Goal: Task Accomplishment & Management: Use online tool/utility

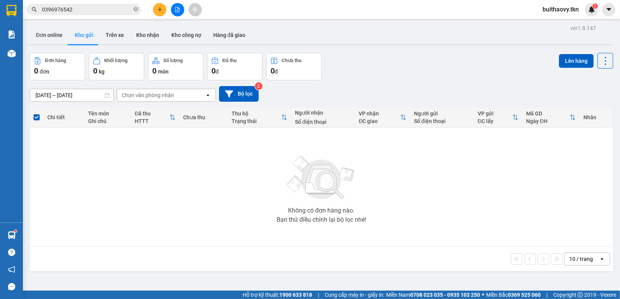
click at [5, 234] on div at bounding box center [11, 235] width 13 height 13
click at [11, 234] on div "Báo cáo Mẫu 1: Báo cáo dòng tiền theo nhân viên Mẫu 2: Thống kê đơn hàng theo n…" at bounding box center [11, 149] width 23 height 299
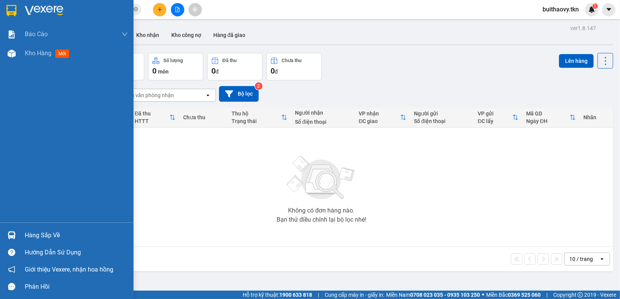
click at [11, 234] on img at bounding box center [12, 235] width 8 height 8
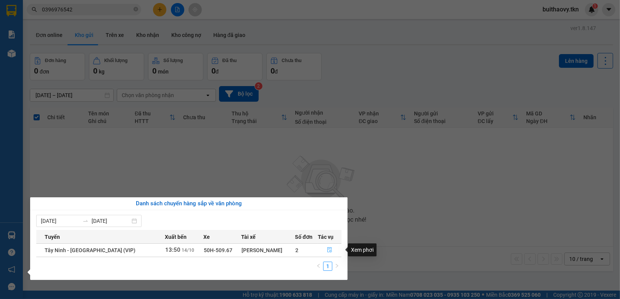
click at [332, 247] on button "button" at bounding box center [329, 250] width 23 height 12
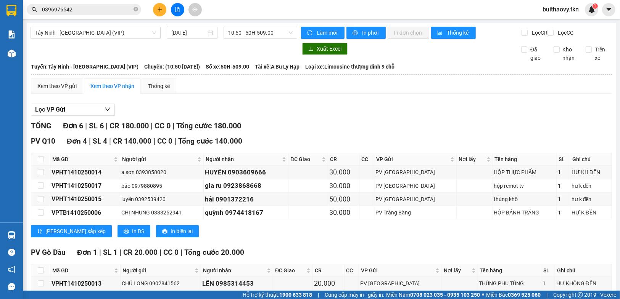
click at [330, 249] on div "TỔNG Đơn 6 | SL 6 | CR 180.000 | CC 0 | Tổng cước 180.000 PV Q10 Đơn 4 | SL 4 |…" at bounding box center [321, 254] width 581 height 269
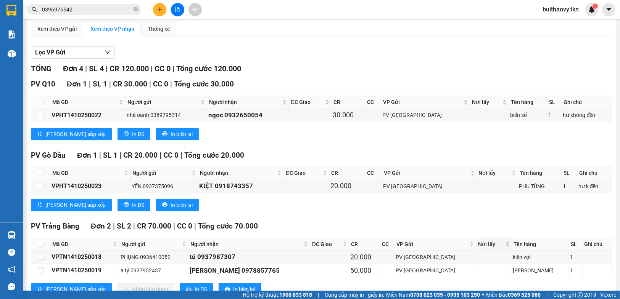
scroll to position [88, 0]
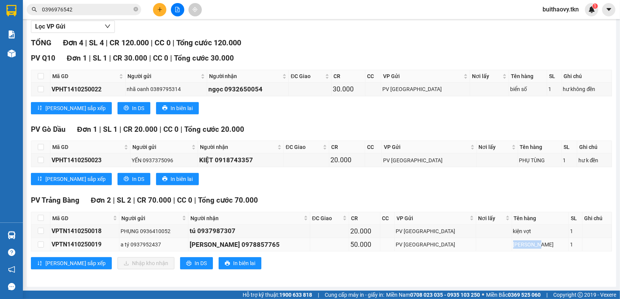
drag, startPoint x: 514, startPoint y: 247, endPoint x: 542, endPoint y: 241, distance: 28.0
click at [542, 241] on td "[PERSON_NAME]" at bounding box center [540, 244] width 57 height 13
click at [535, 246] on div "[PERSON_NAME]" at bounding box center [540, 245] width 55 height 8
click at [537, 246] on div "[PERSON_NAME]" at bounding box center [540, 245] width 55 height 8
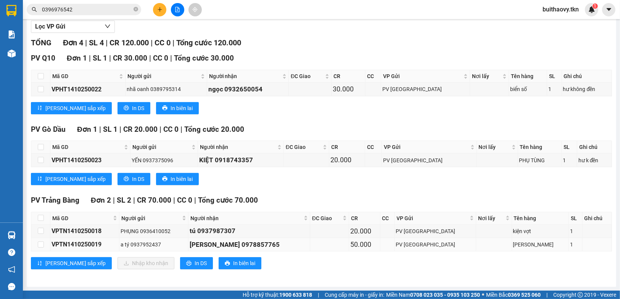
click at [537, 246] on div "[PERSON_NAME]" at bounding box center [540, 245] width 55 height 8
click at [539, 244] on div "[PERSON_NAME]" at bounding box center [540, 245] width 55 height 8
click at [46, 244] on td at bounding box center [40, 244] width 19 height 13
click at [43, 246] on input "checkbox" at bounding box center [41, 245] width 6 height 6
checkbox input "true"
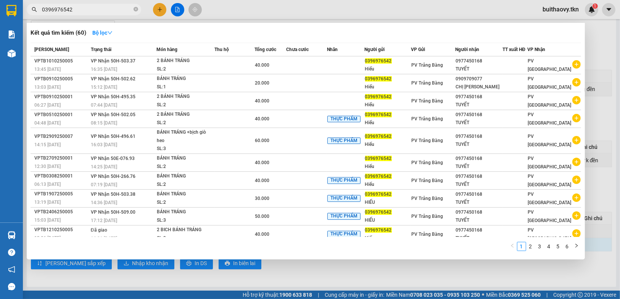
click at [81, 7] on input "0396976542" at bounding box center [87, 9] width 90 height 8
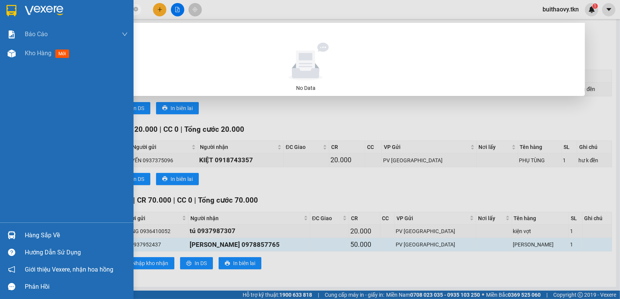
type input "0937899706"
click at [10, 237] on img at bounding box center [12, 235] width 8 height 8
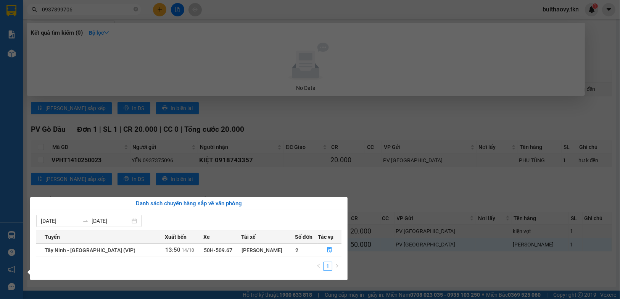
click at [391, 278] on section "Kết quả tìm kiếm ( 0 ) Bộ lọc No Data 0937899706 buithaovy.tkn 1 Báo cáo Mẫu 1:…" at bounding box center [310, 149] width 620 height 299
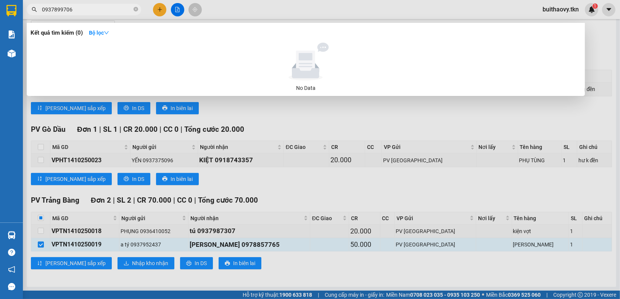
click at [91, 9] on input "0937899706" at bounding box center [87, 9] width 90 height 8
click at [114, 13] on input "0937899706" at bounding box center [87, 9] width 90 height 8
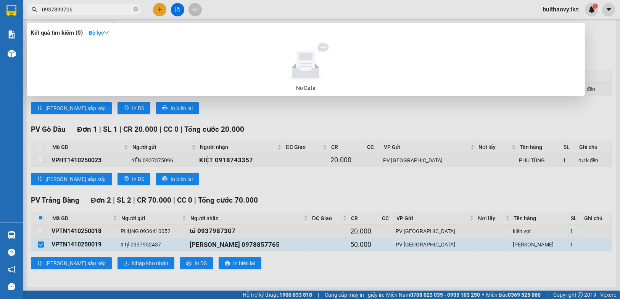
click at [114, 13] on input "0937899706" at bounding box center [87, 9] width 90 height 8
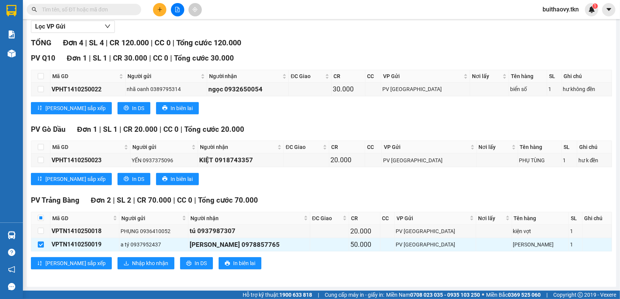
type input "0"
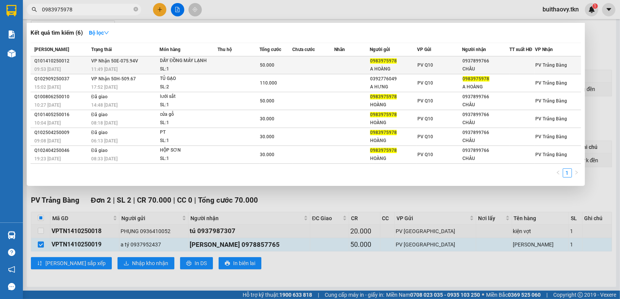
type input "0983975978"
click at [300, 61] on td at bounding box center [313, 65] width 42 height 18
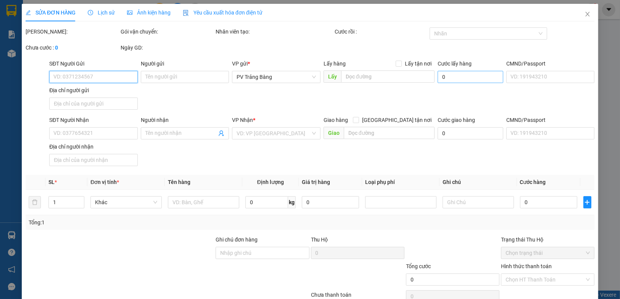
type input "0983975978"
type input "A HOÀNG"
type input "0937899766"
type input "CHÂU"
type input "50.000"
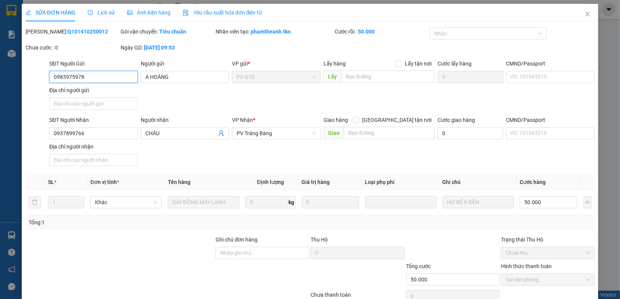
scroll to position [37, 0]
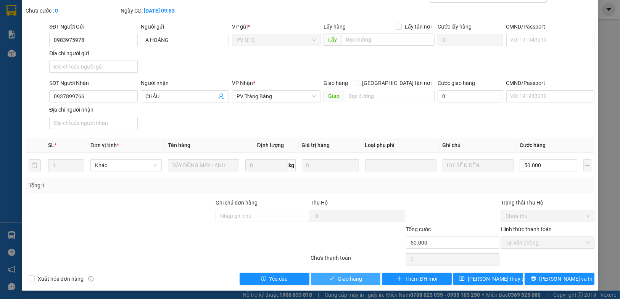
click at [358, 279] on span "Giao hàng" at bounding box center [350, 279] width 24 height 8
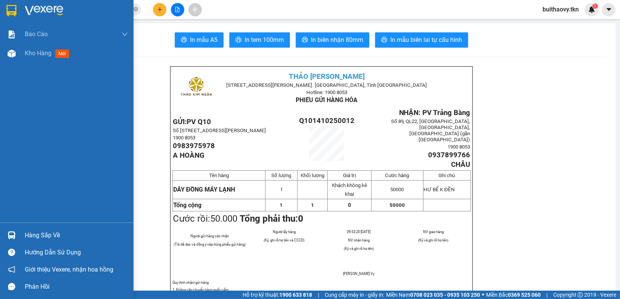
click at [14, 236] on img at bounding box center [12, 235] width 8 height 8
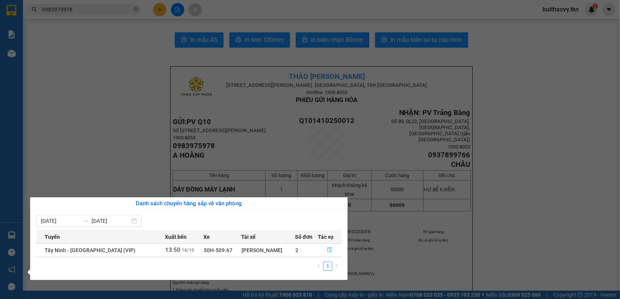
click at [331, 252] on button "button" at bounding box center [329, 250] width 23 height 12
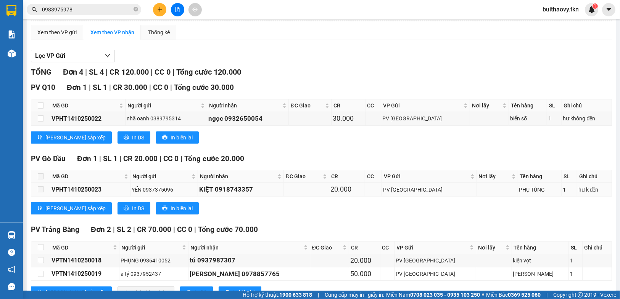
scroll to position [88, 0]
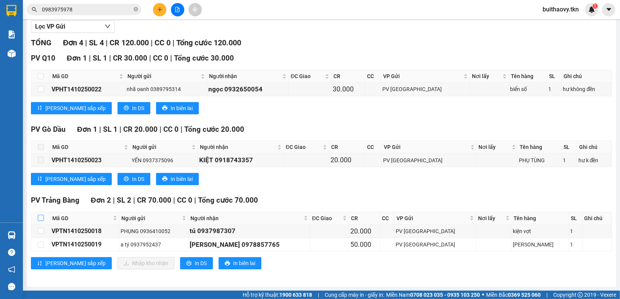
click at [38, 221] on input "checkbox" at bounding box center [41, 218] width 6 height 6
checkbox input "true"
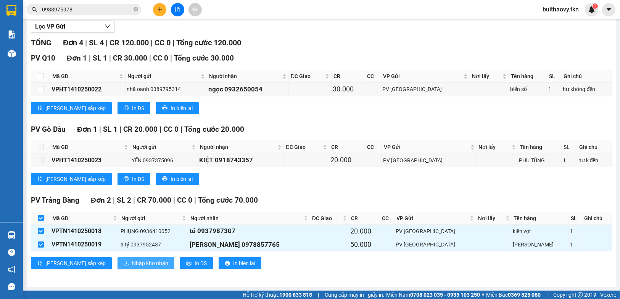
click at [132, 264] on span "Nhập kho nhận" at bounding box center [150, 263] width 36 height 8
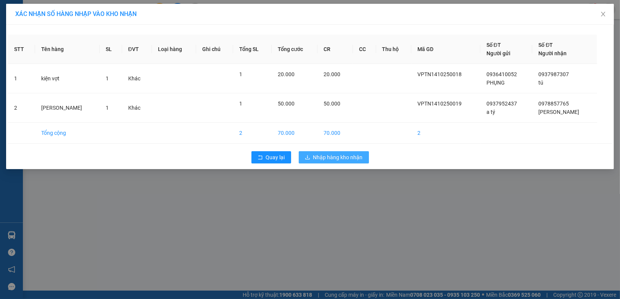
click at [326, 157] on span "Nhập hàng kho nhận" at bounding box center [338, 157] width 50 height 8
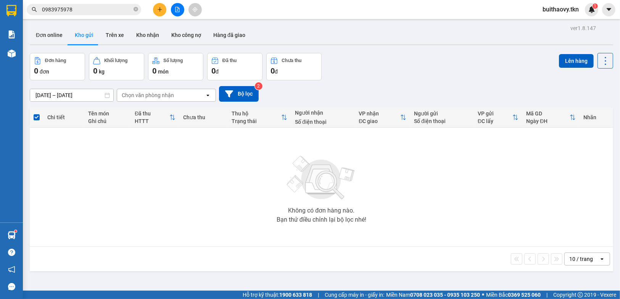
click at [15, 234] on div at bounding box center [11, 235] width 13 height 13
click at [15, 234] on div "Báo cáo Mẫu 1: Báo cáo dòng tiền theo nhân viên Mẫu 2: Thống kê đơn hàng theo n…" at bounding box center [11, 149] width 23 height 299
click at [10, 234] on img at bounding box center [12, 235] width 8 height 8
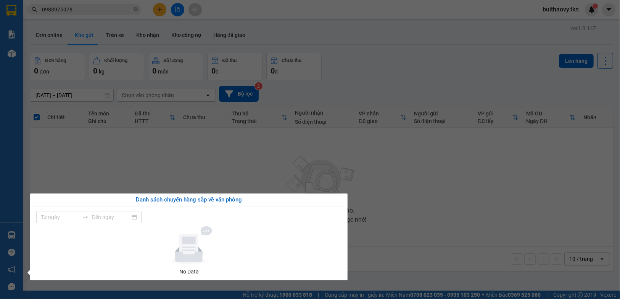
type input "[DATE]"
click at [99, 174] on section "Kết quả tìm kiếm ( 6 ) Bộ lọc Mã ĐH Trạng thái Món hàng Thu hộ Tổng cước Chưa c…" at bounding box center [310, 149] width 620 height 299
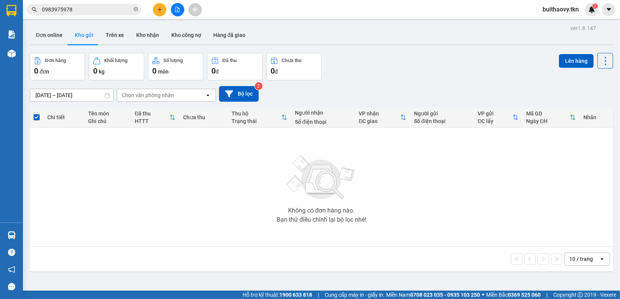
click at [6, 237] on div at bounding box center [11, 235] width 13 height 13
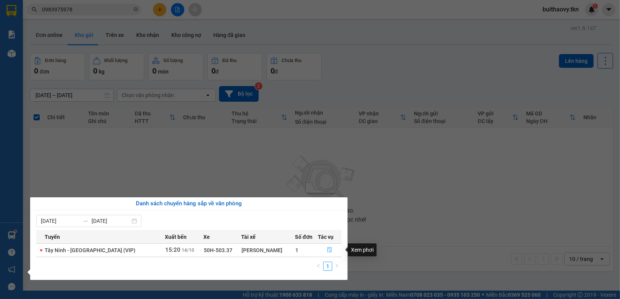
click at [327, 249] on icon "file-done" at bounding box center [329, 250] width 5 height 5
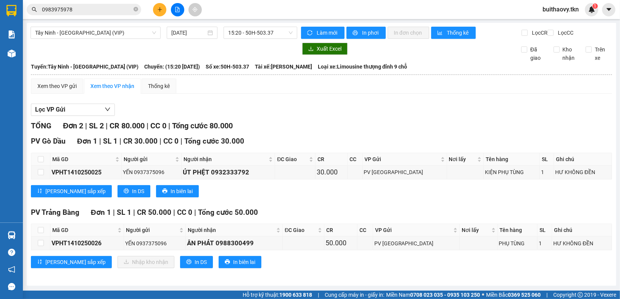
scroll to position [4, 0]
